Goal: Navigation & Orientation: Find specific page/section

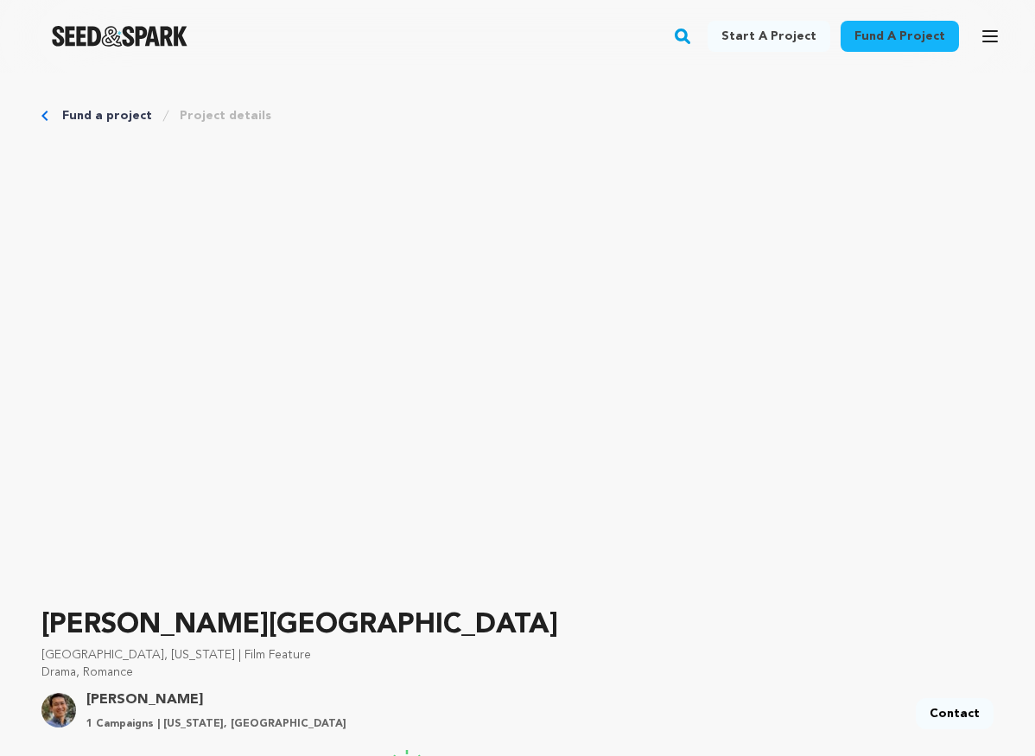
click at [78, 114] on link "Fund a project" at bounding box center [107, 115] width 90 height 17
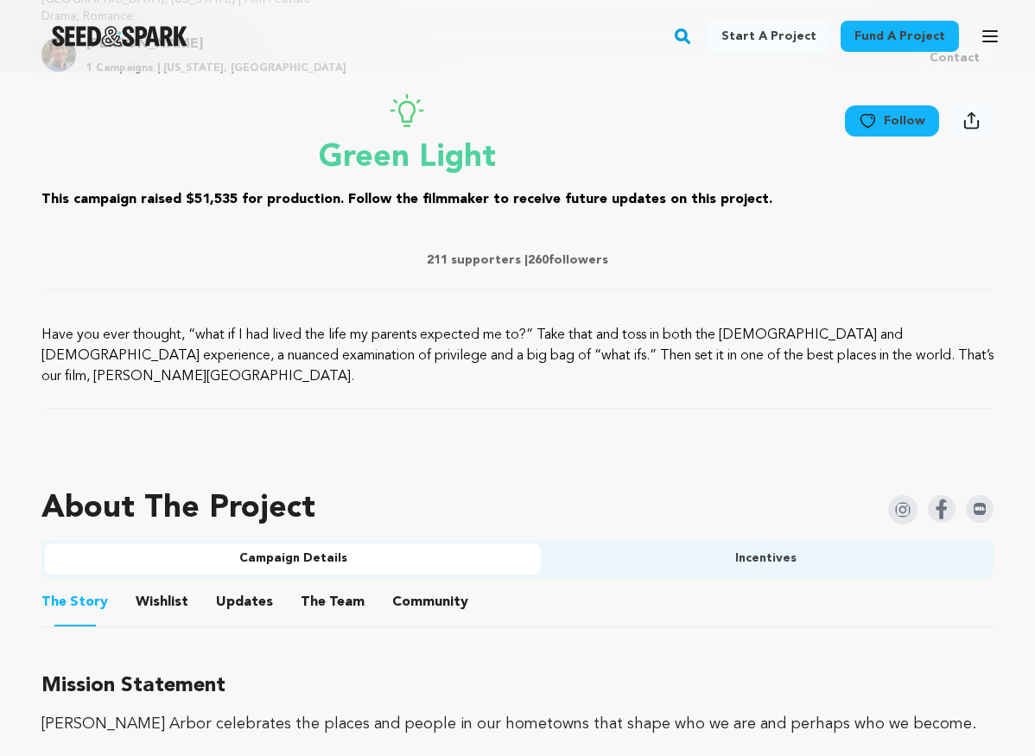
scroll to position [877, 0]
